Goal: Check status: Check status

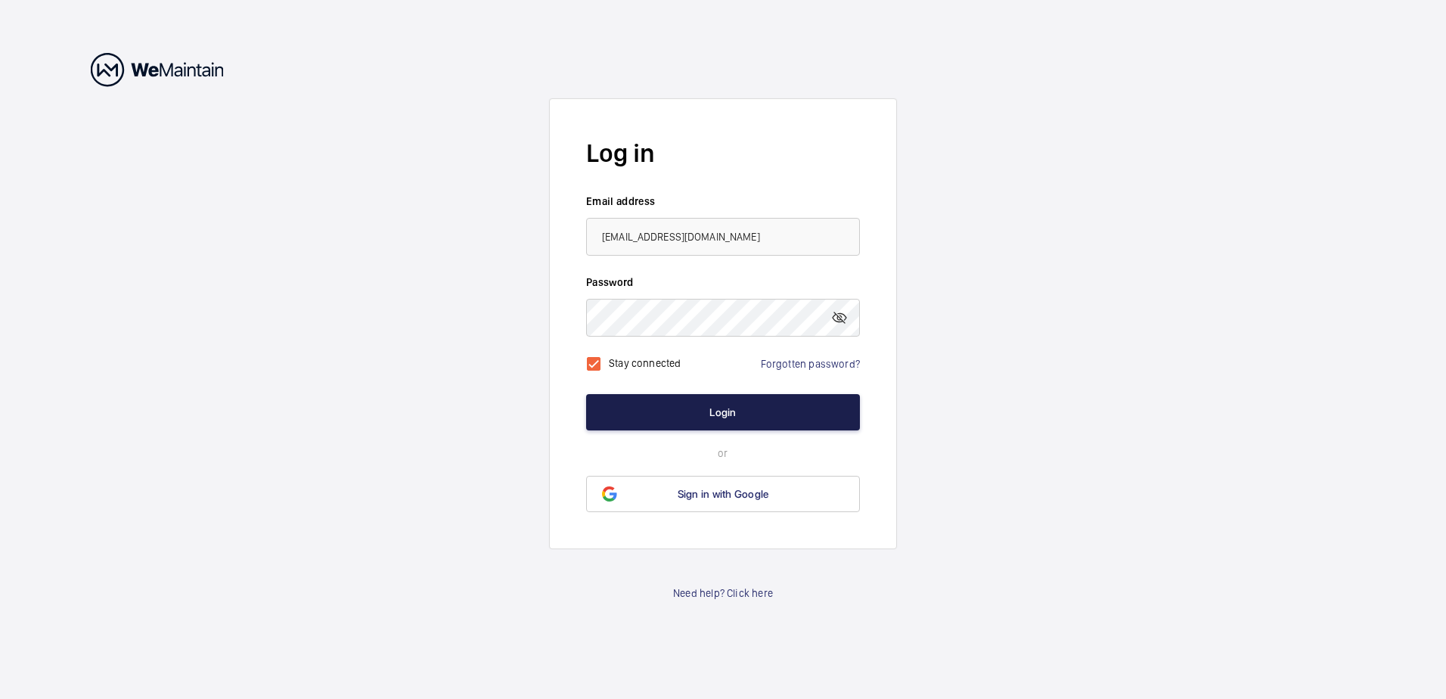
click at [737, 410] on button "Login" at bounding box center [723, 412] width 274 height 36
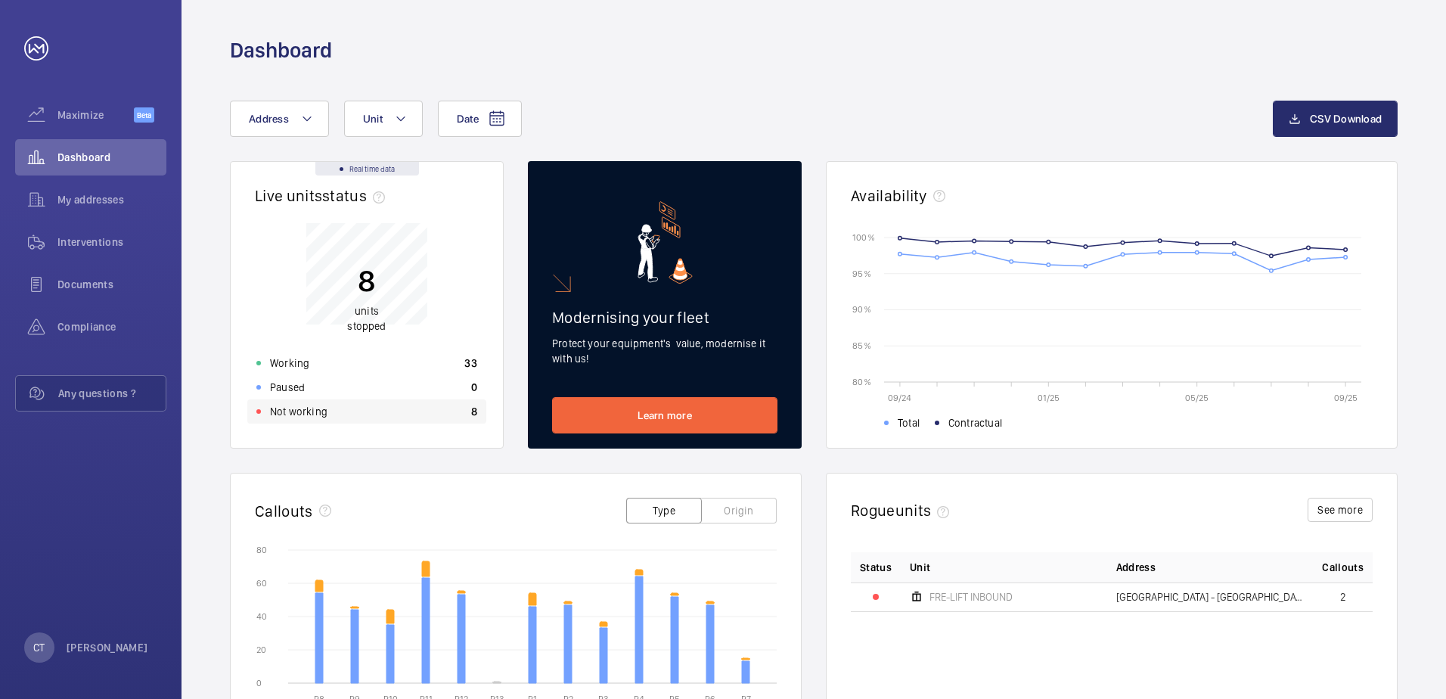
click at [332, 423] on div "Not working 8" at bounding box center [366, 411] width 239 height 24
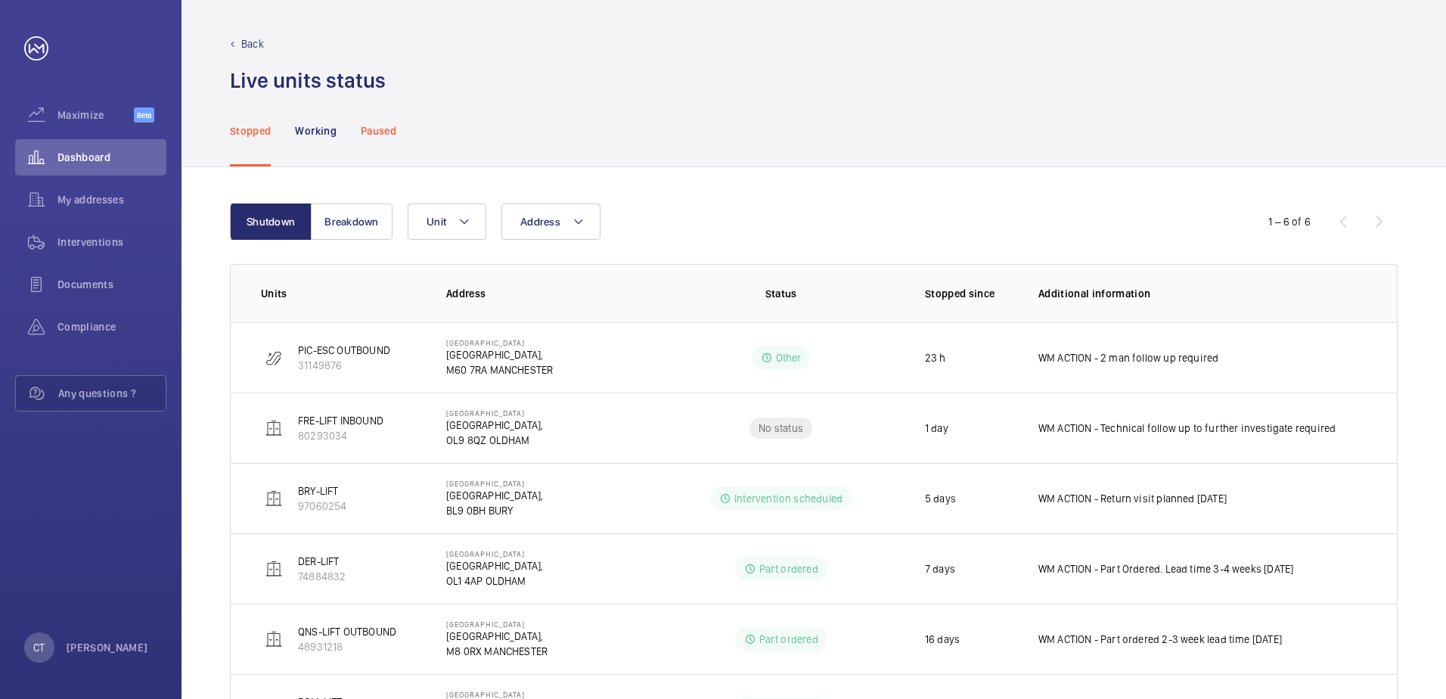
click at [383, 132] on p "Paused" at bounding box center [379, 130] width 36 height 15
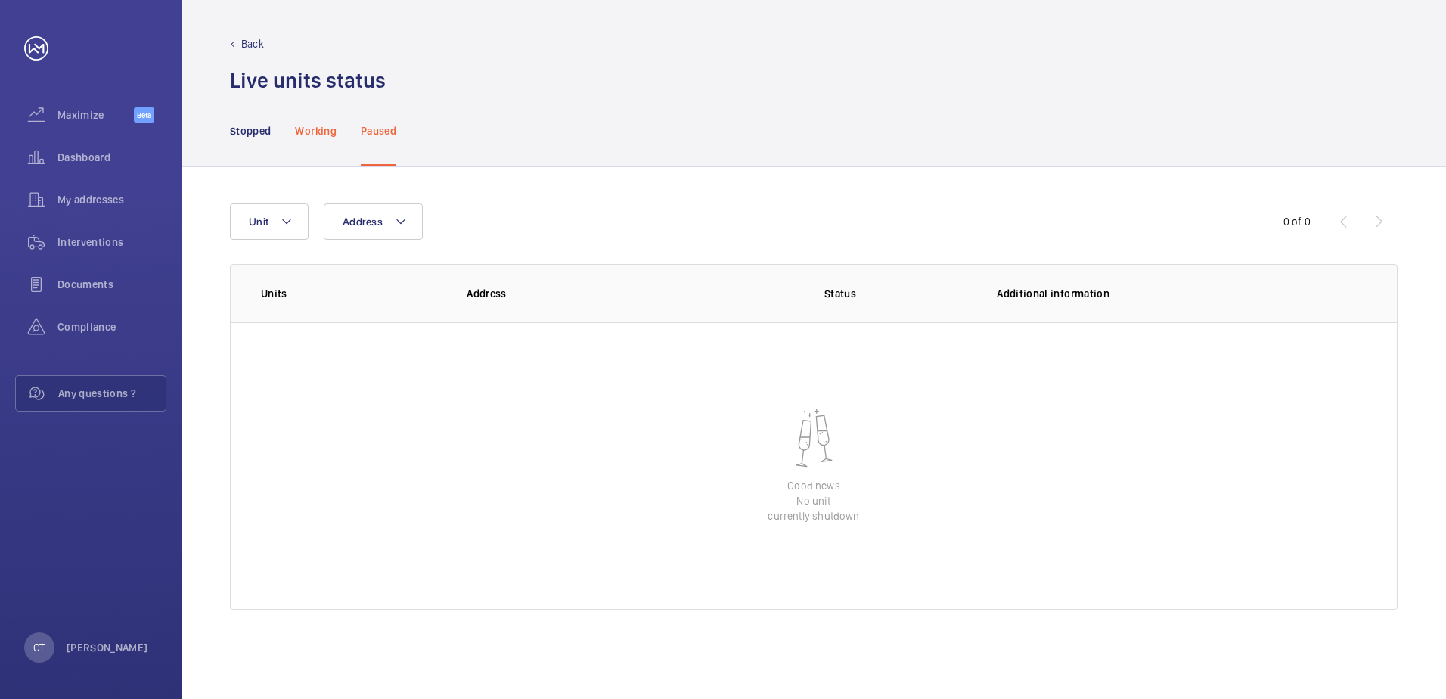
click at [330, 129] on p "Working" at bounding box center [315, 130] width 41 height 15
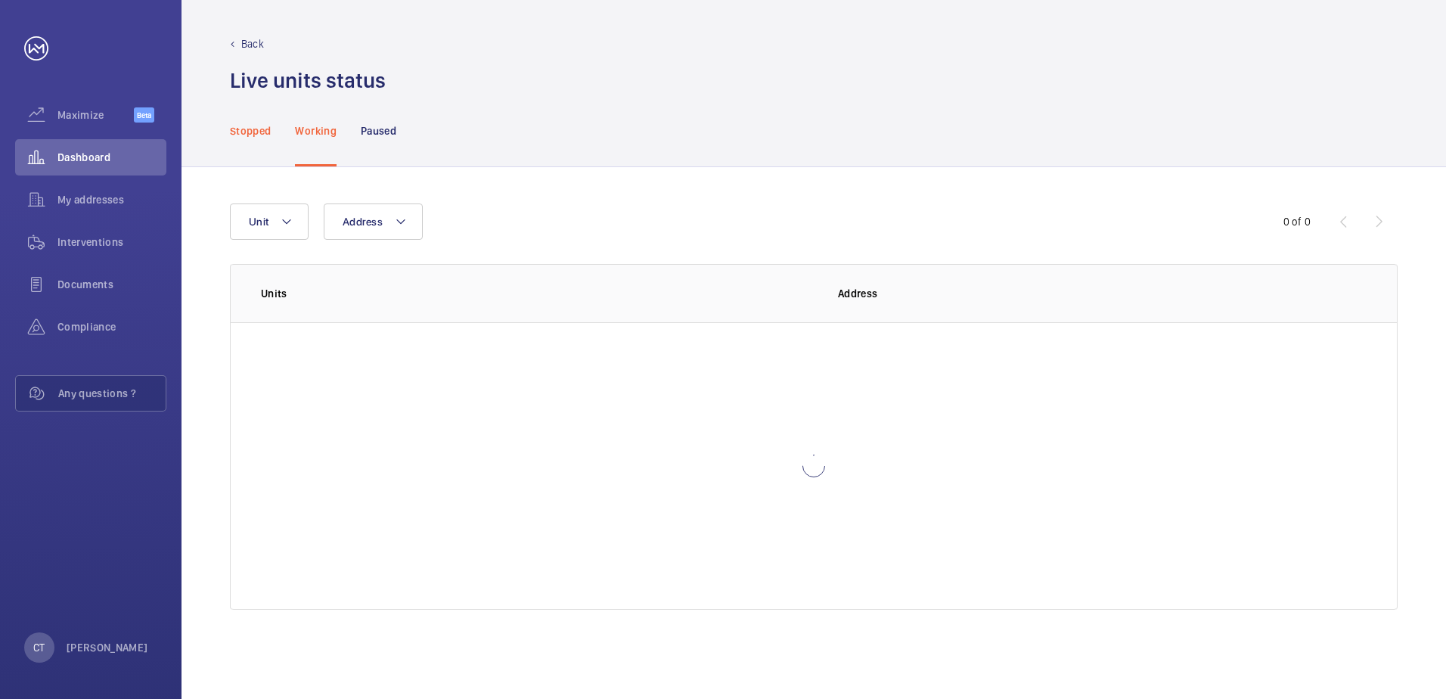
click at [253, 141] on div "Stopped" at bounding box center [250, 131] width 41 height 72
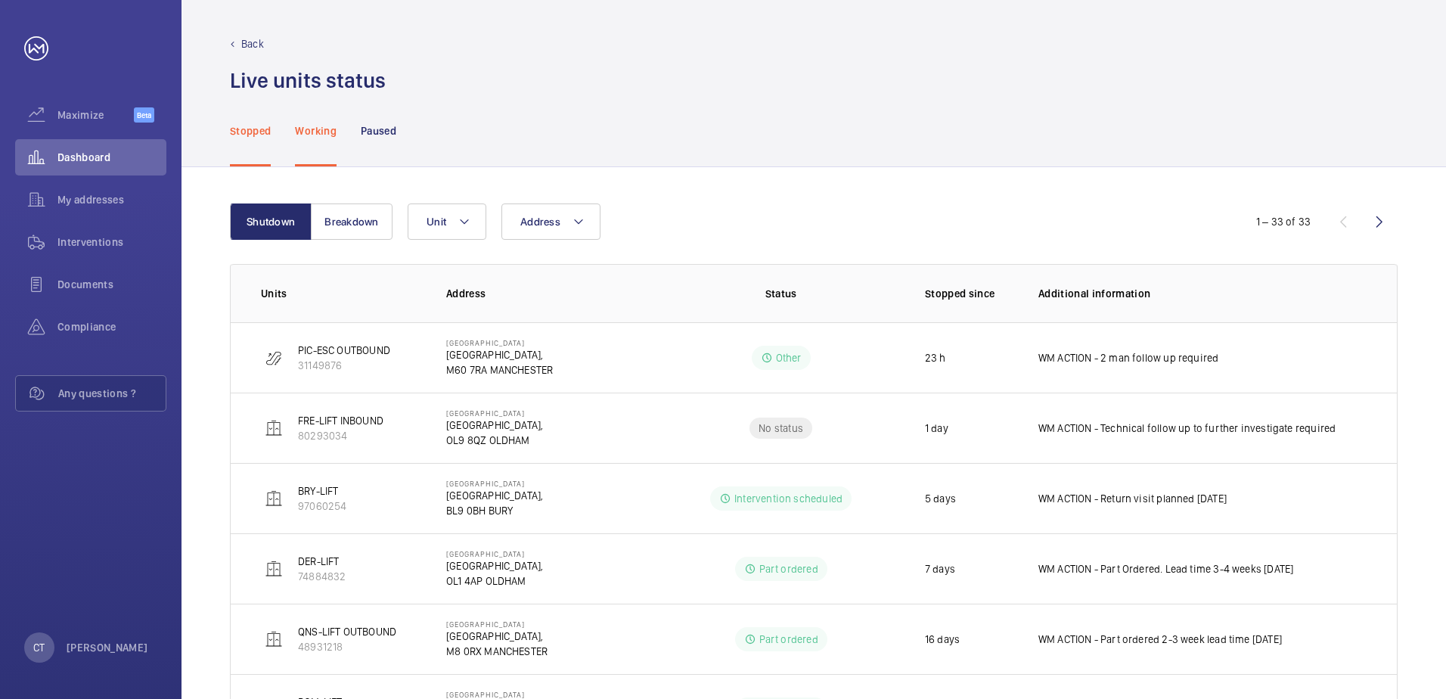
click at [324, 144] on div "Working" at bounding box center [315, 131] width 41 height 72
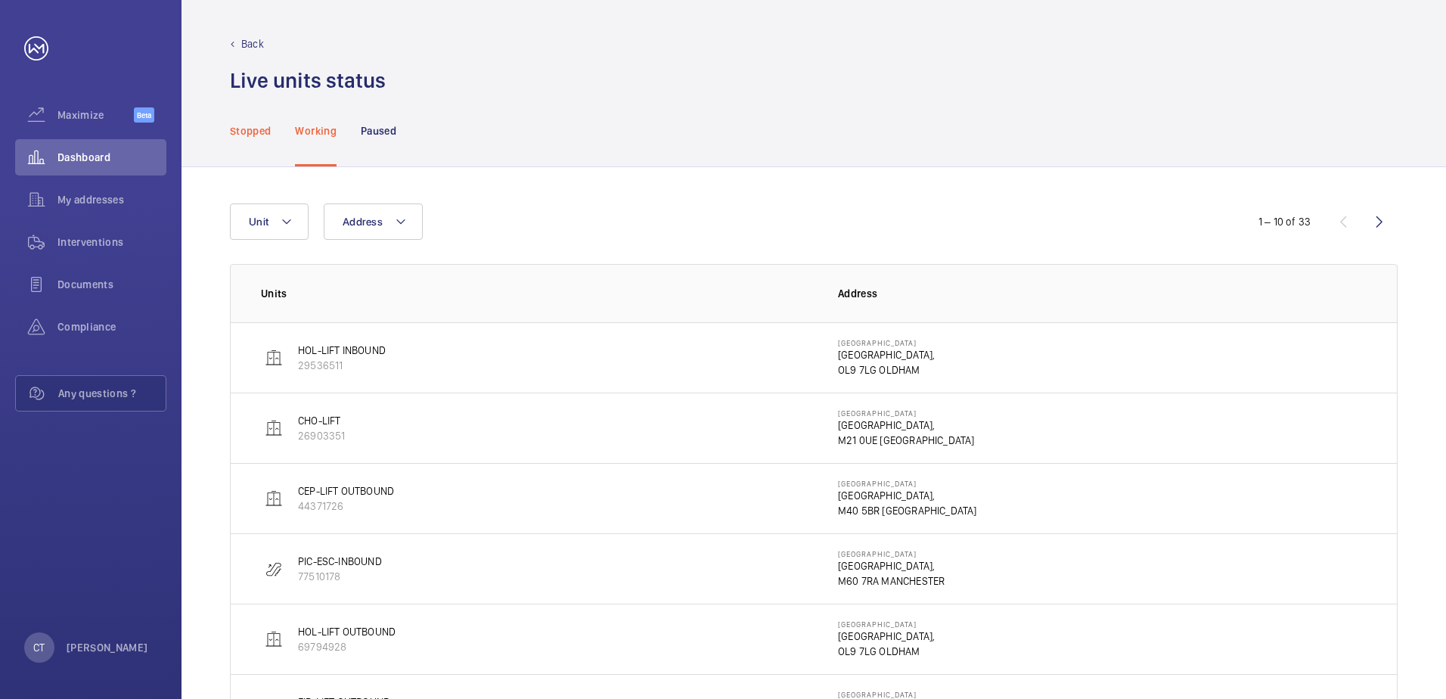
click at [240, 135] on p "Stopped" at bounding box center [250, 130] width 41 height 15
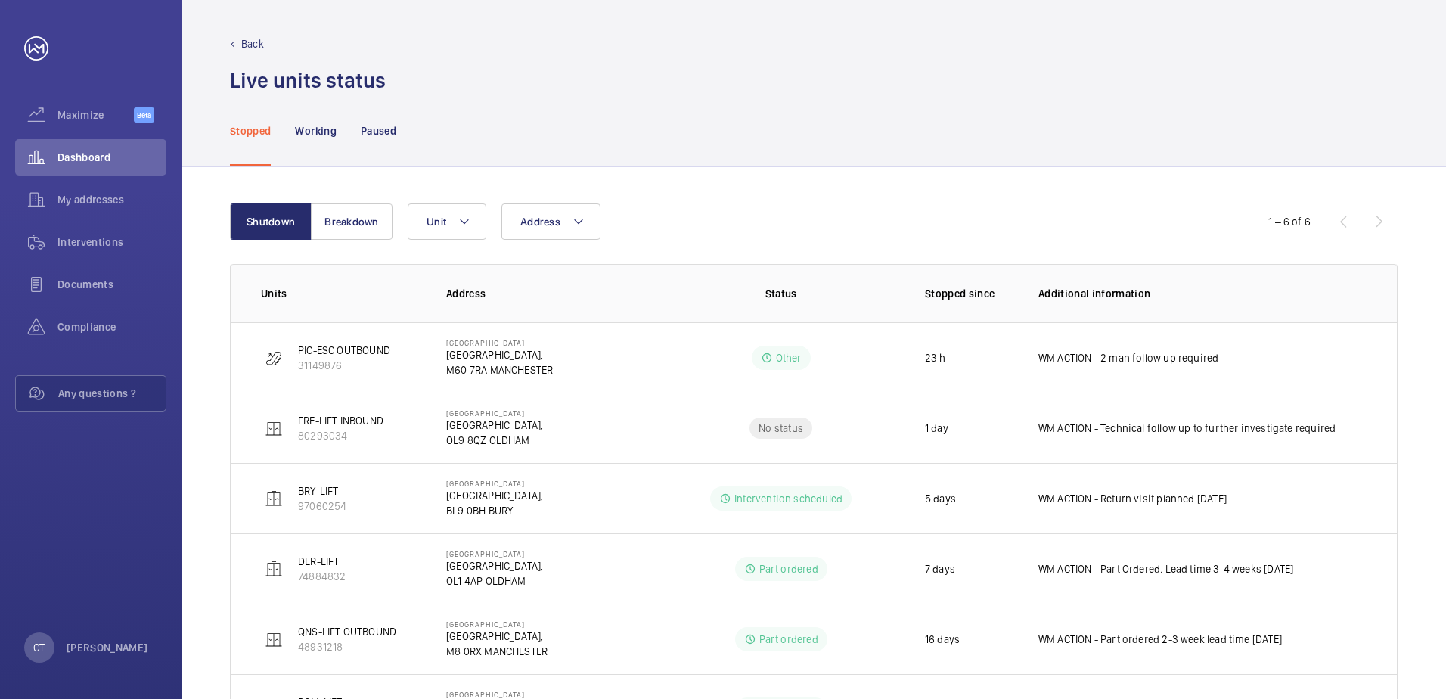
click at [263, 35] on div "Back Live units status﻿" at bounding box center [814, 47] width 1265 height 95
click at [254, 50] on p "Back" at bounding box center [252, 43] width 23 height 15
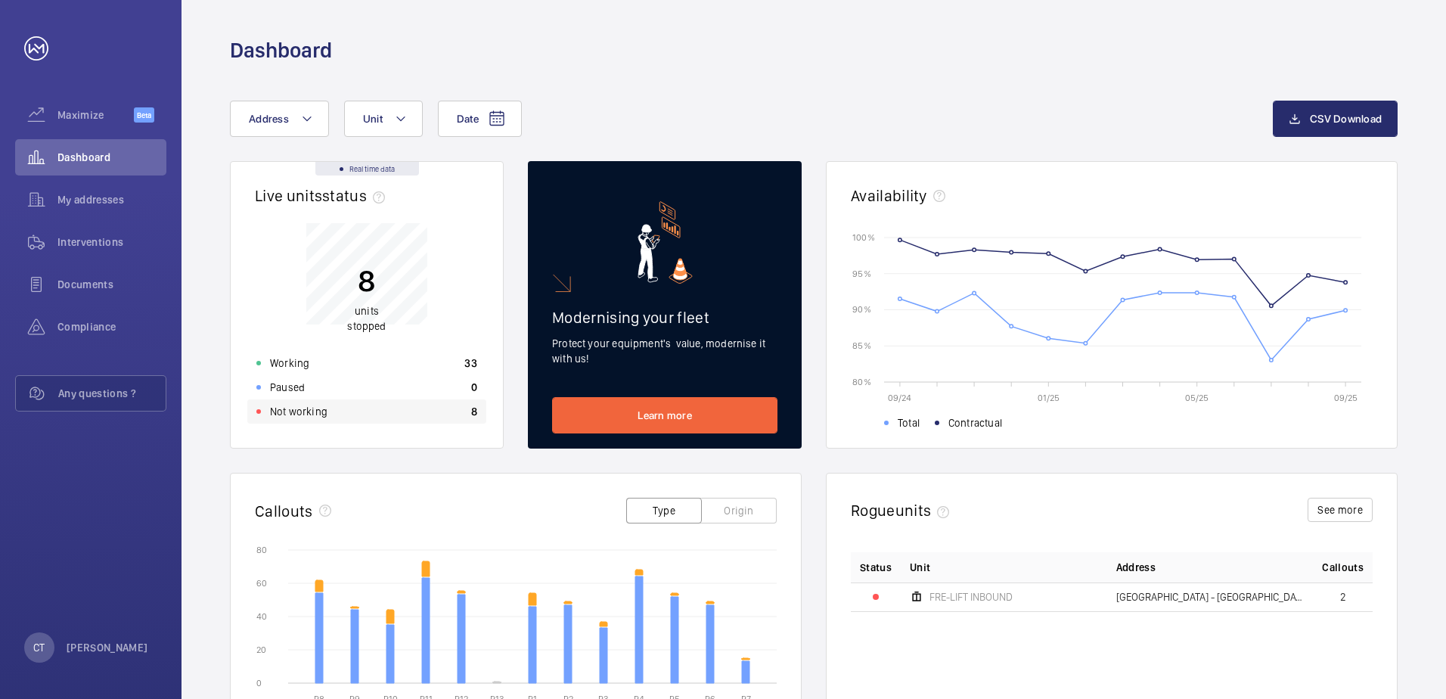
click at [391, 414] on div "Not working 8" at bounding box center [366, 411] width 239 height 24
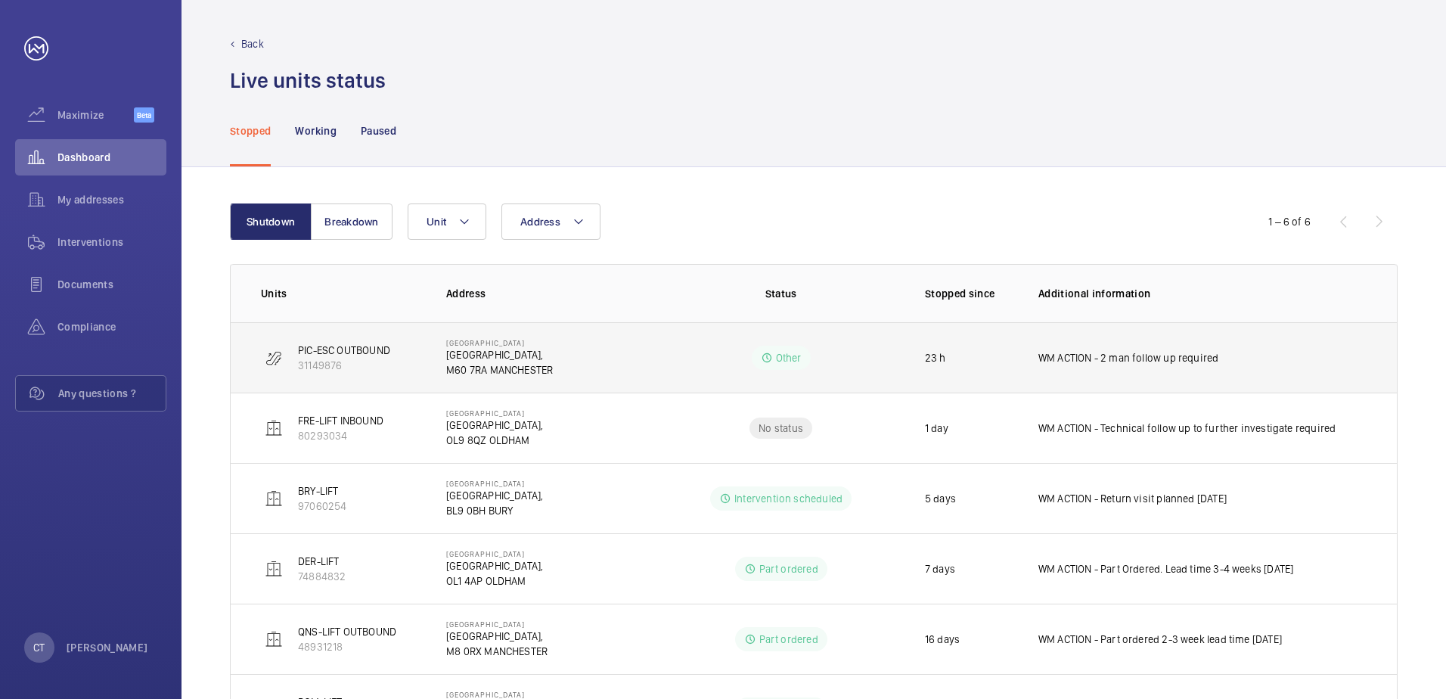
scroll to position [82, 0]
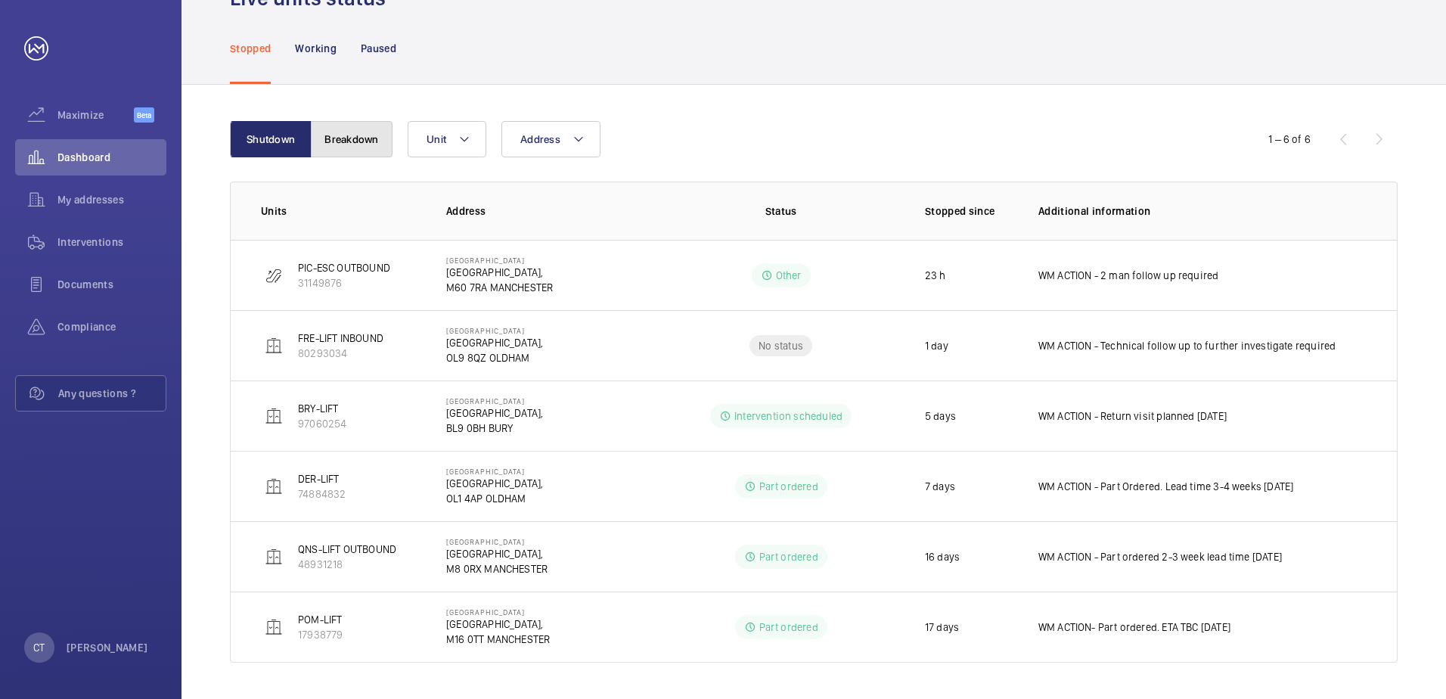
click at [355, 149] on button "Breakdown" at bounding box center [352, 139] width 82 height 36
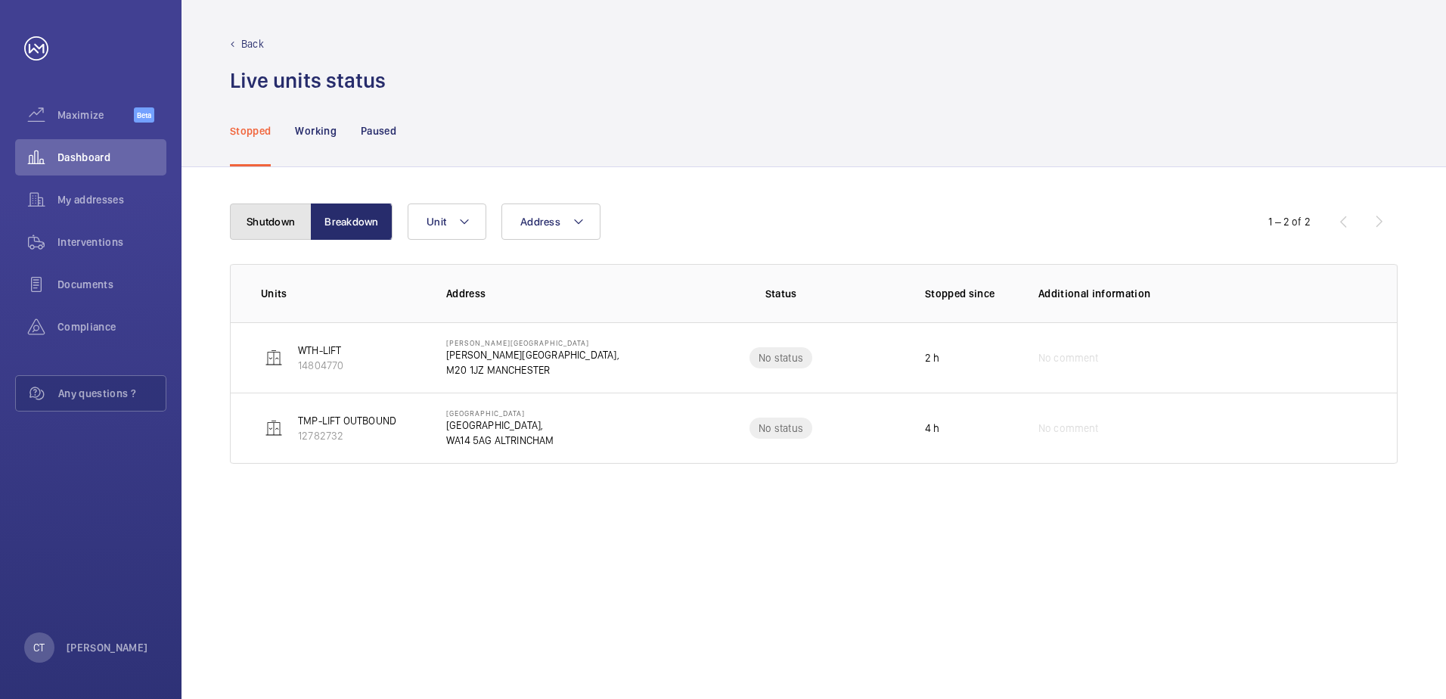
click at [271, 216] on button "Shutdown" at bounding box center [271, 221] width 82 height 36
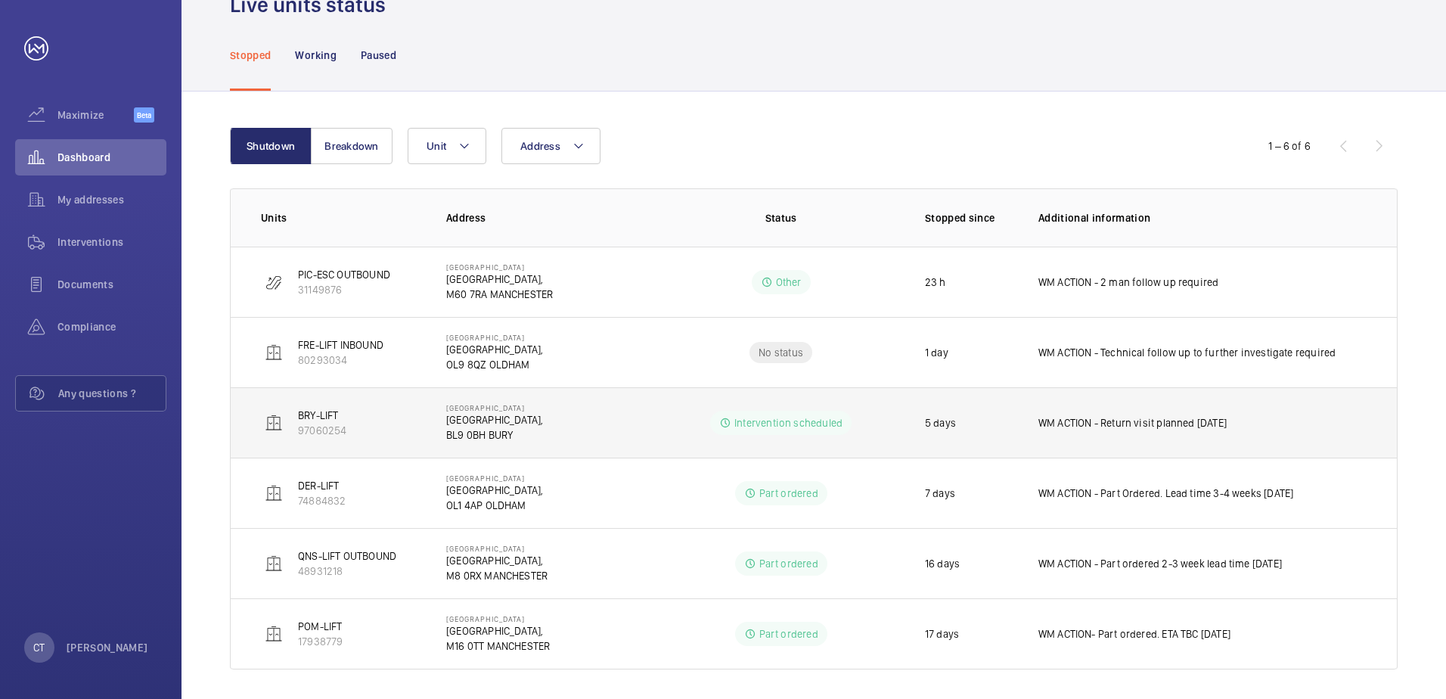
scroll to position [82, 0]
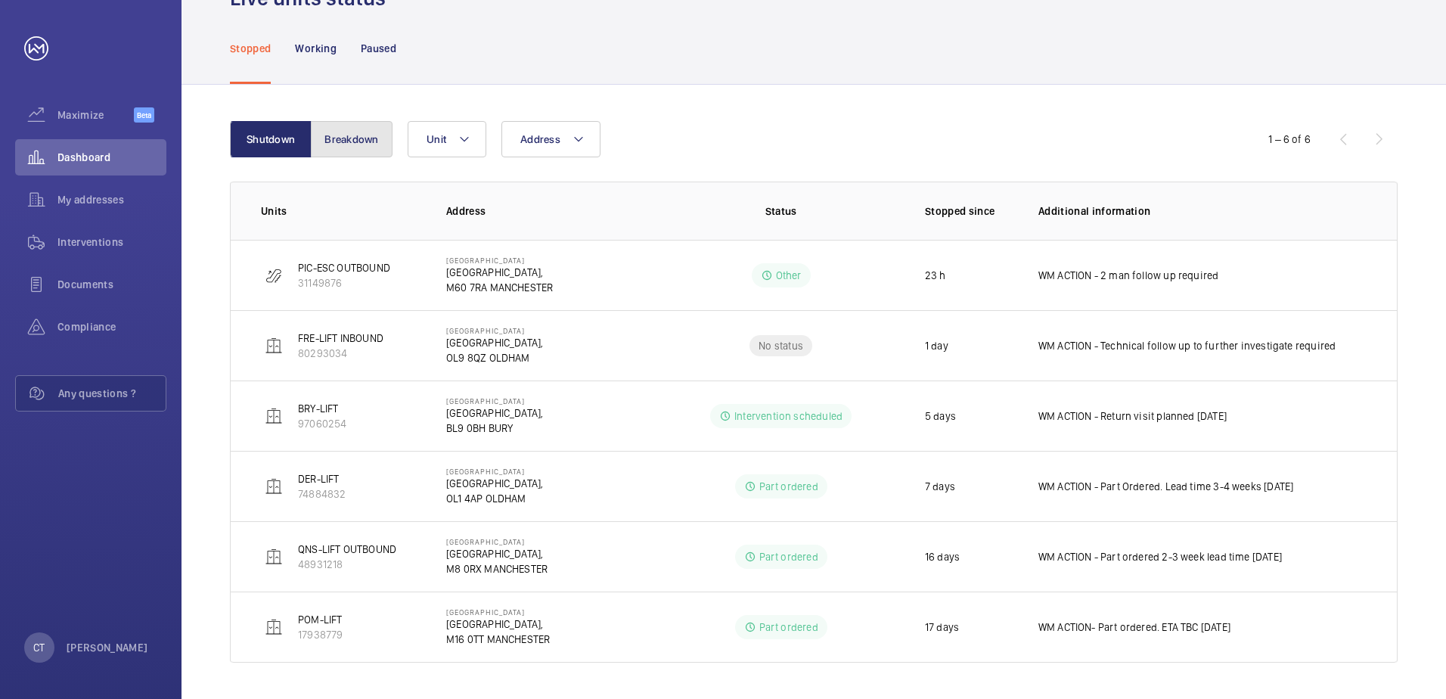
click at [357, 135] on button "Breakdown" at bounding box center [352, 139] width 82 height 36
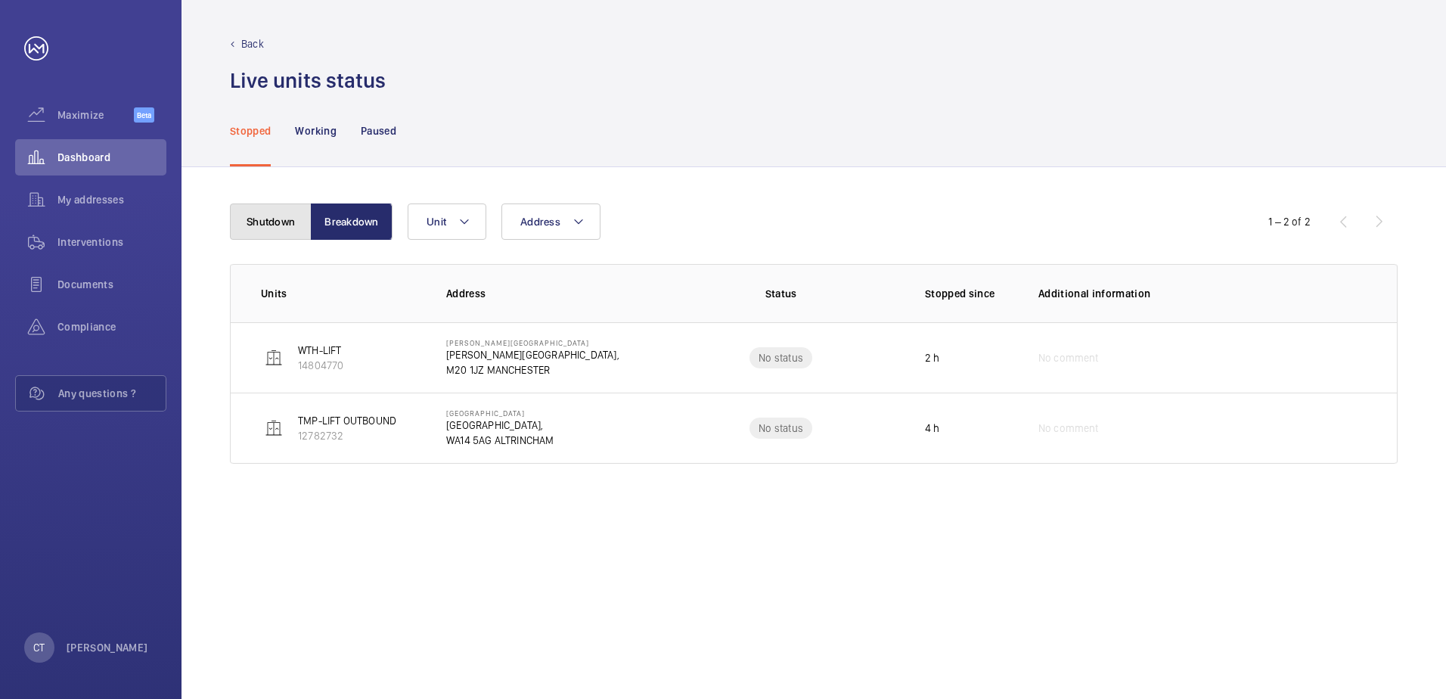
click at [272, 226] on button "Shutdown" at bounding box center [271, 221] width 82 height 36
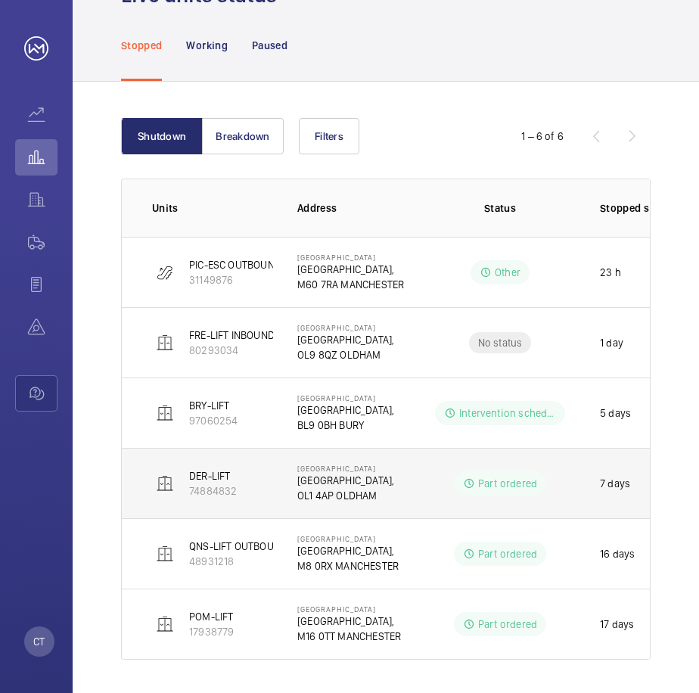
scroll to position [88, 0]
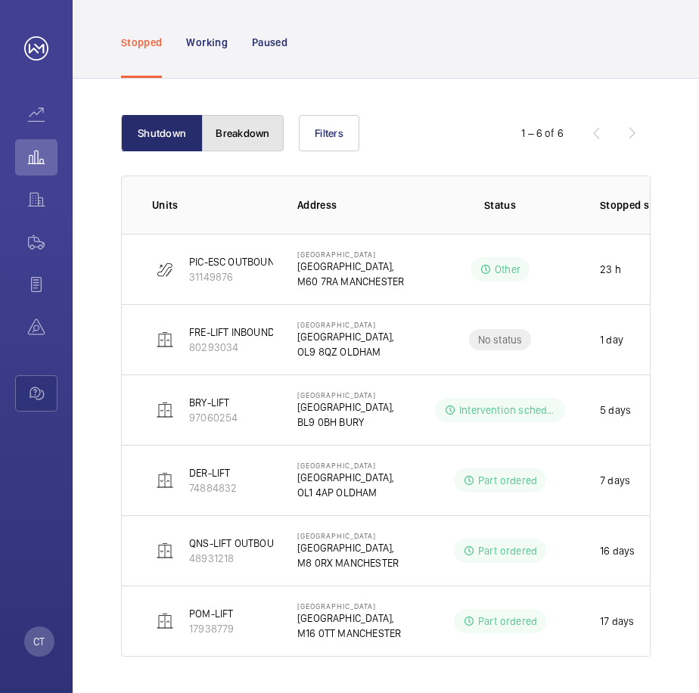
click at [270, 134] on button "Breakdown" at bounding box center [243, 133] width 82 height 36
